Goal: Task Accomplishment & Management: Manage account settings

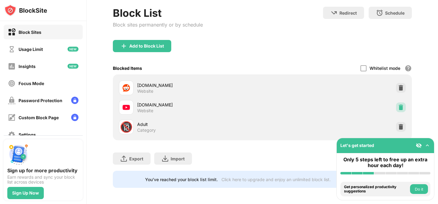
click at [398, 106] on img at bounding box center [401, 107] width 6 height 6
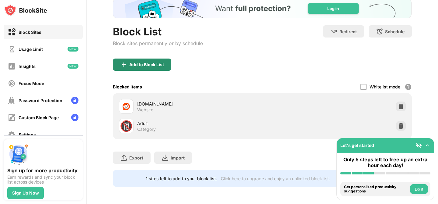
click at [161, 58] on div "Add to Block List" at bounding box center [142, 64] width 58 height 12
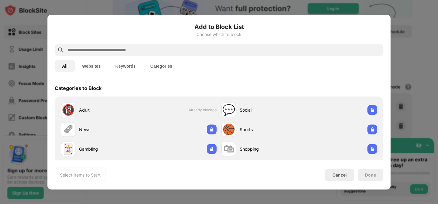
click at [104, 67] on button "Websites" at bounding box center [91, 66] width 33 height 12
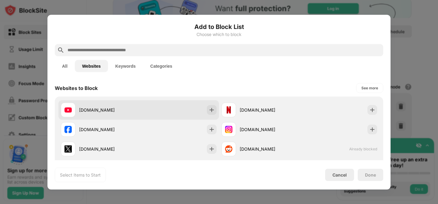
click at [101, 107] on div "[DOMAIN_NAME]" at bounding box center [109, 110] width 60 height 6
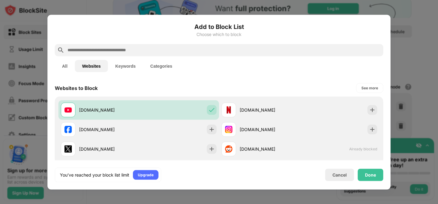
click at [365, 168] on div "You’ve reached your block list limit Upgrade Cancel Done" at bounding box center [219, 174] width 329 height 15
click at [370, 174] on div "Done" at bounding box center [370, 174] width 11 height 5
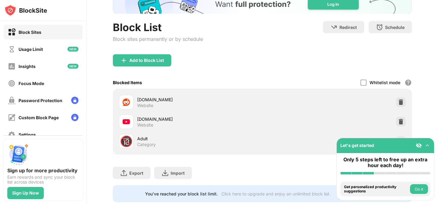
scroll to position [58, 0]
